Goal: Information Seeking & Learning: Learn about a topic

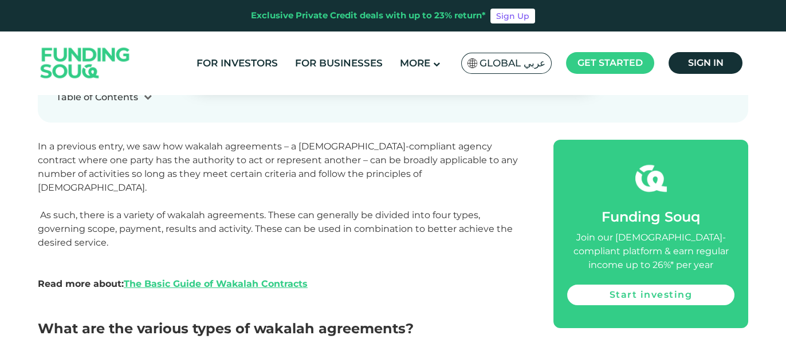
scroll to position [1247, 0]
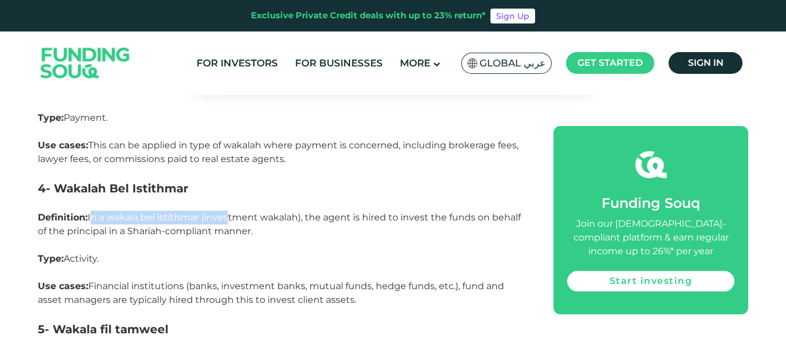
drag, startPoint x: 91, startPoint y: 200, endPoint x: 227, endPoint y: 211, distance: 136.8
click at [226, 211] on p "Definition: In a wakala bel istithmar (investment wakalah), the agent is hired …" at bounding box center [283, 224] width 490 height 27
click at [231, 214] on span "In a wakala bel istithmar (investment wakalah), the agent is hired to invest th…" at bounding box center [279, 224] width 483 height 25
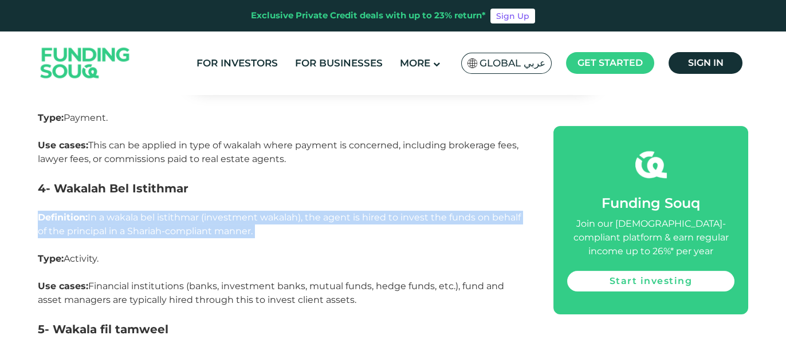
click at [247, 215] on span "In a wakala bel istithmar (investment wakalah), the agent is hired to invest th…" at bounding box center [279, 224] width 483 height 25
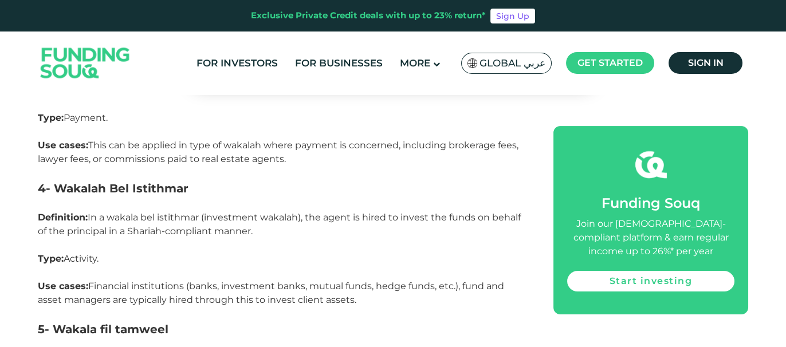
drag, startPoint x: 262, startPoint y: 218, endPoint x: 97, endPoint y: 199, distance: 166.0
click at [101, 211] on p "Definition: In a wakala bel istithmar (investment wakalah), the agent is hired …" at bounding box center [283, 224] width 490 height 27
click at [97, 212] on span "In a wakala bel istithmar (investment wakalah), the agent is hired to invest th…" at bounding box center [279, 224] width 483 height 25
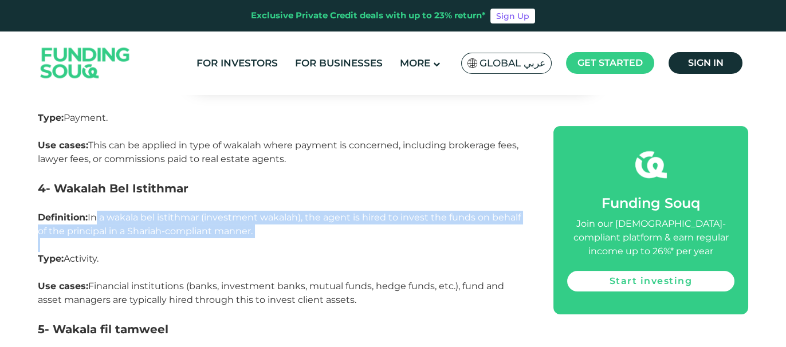
drag, startPoint x: 92, startPoint y: 200, endPoint x: 256, endPoint y: 227, distance: 166.5
click at [256, 238] on p at bounding box center [283, 245] width 490 height 14
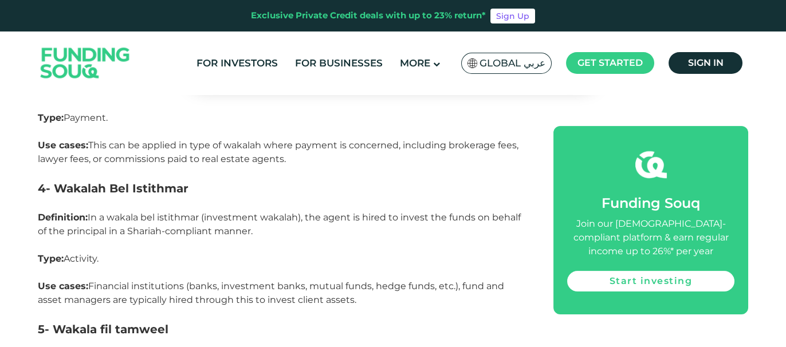
drag, startPoint x: 256, startPoint y: 221, endPoint x: 90, endPoint y: 203, distance: 166.5
click at [90, 211] on p "Definition: In a wakala bel istithmar (investment wakalah), the agent is hired …" at bounding box center [283, 224] width 490 height 27
click at [90, 212] on span "In a wakala bel istithmar (investment wakalah), the agent is hired to invest th…" at bounding box center [279, 224] width 483 height 25
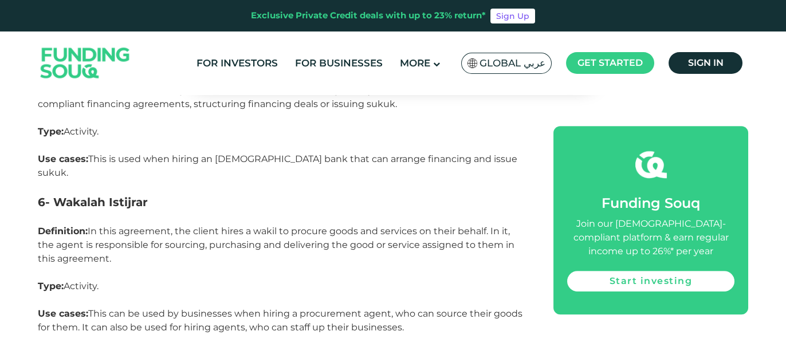
scroll to position [1286, 0]
